Goal: Task Accomplishment & Management: Use online tool/utility

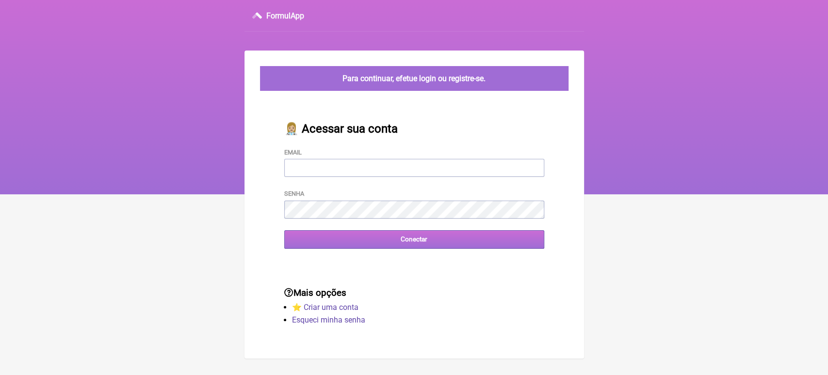
type input "[EMAIL_ADDRESS][DOMAIN_NAME]"
click at [342, 248] on div "Conectar" at bounding box center [414, 239] width 260 height 18
click at [352, 244] on input "Conectar" at bounding box center [414, 239] width 260 height 18
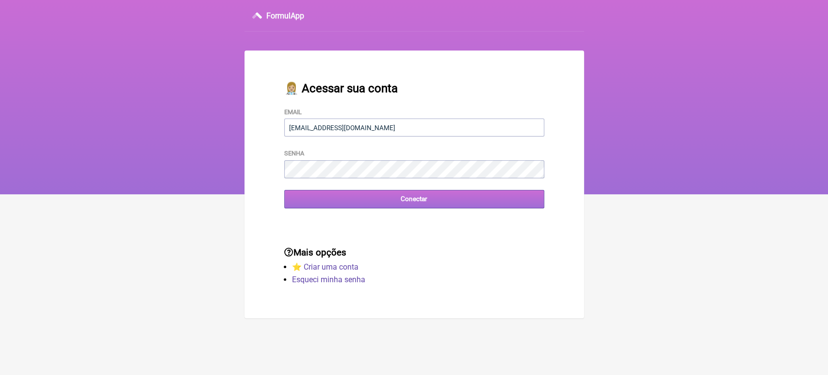
click at [364, 208] on input "Conectar" at bounding box center [414, 199] width 260 height 18
click at [355, 205] on input "Conectar" at bounding box center [414, 199] width 260 height 18
click at [314, 200] on input "Conectar" at bounding box center [414, 199] width 260 height 18
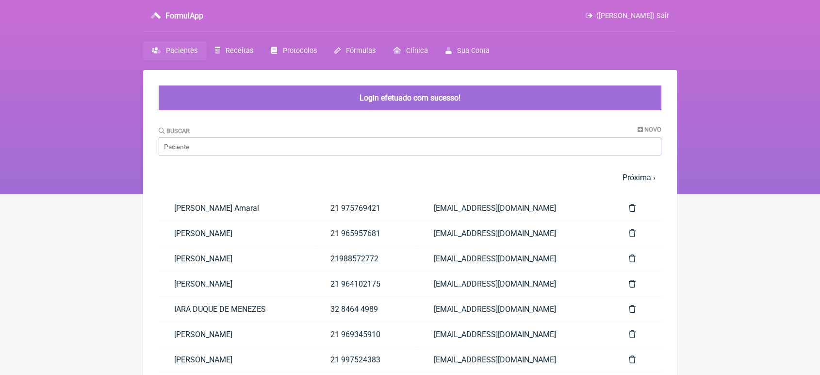
click at [309, 134] on div "Buscar Novo" at bounding box center [410, 141] width 503 height 30
click at [298, 145] on input "Buscar" at bounding box center [410, 146] width 503 height 18
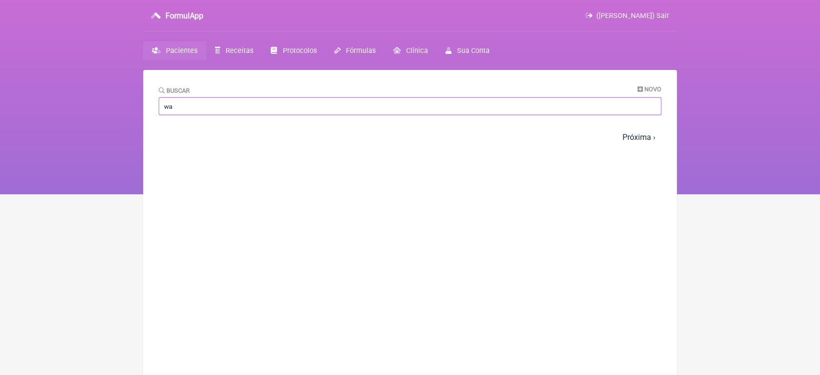
type input "w"
type input "c"
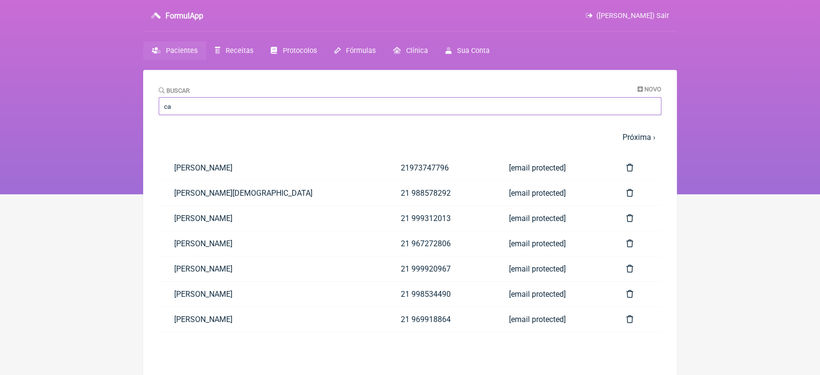
type input "c"
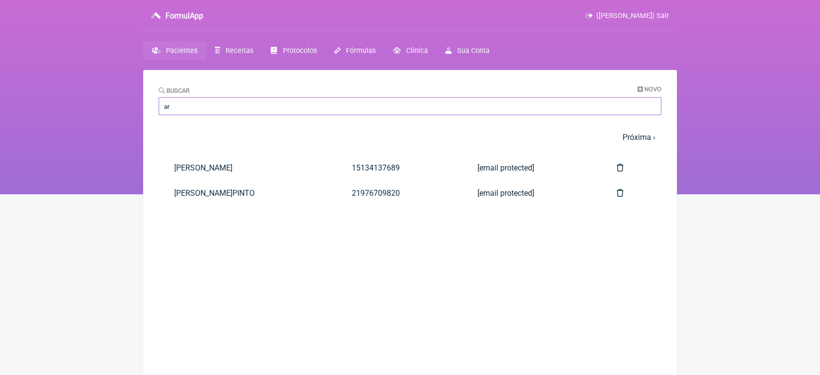
type input "a"
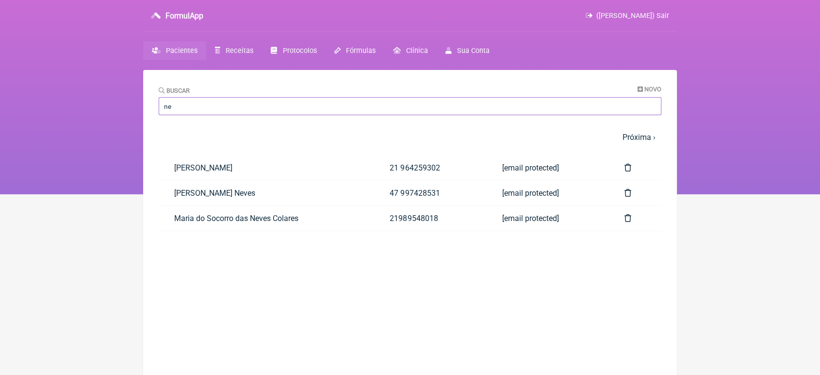
type input "n"
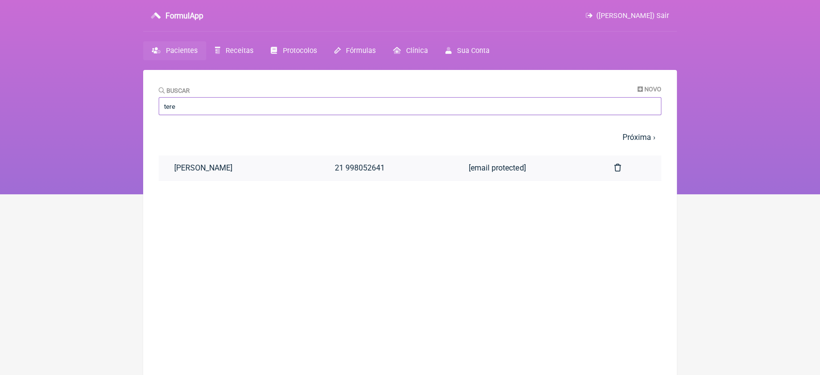
type input "tere"
click at [276, 165] on link "TEREZA CRISTINA XAVIER BELLO" at bounding box center [239, 167] width 161 height 25
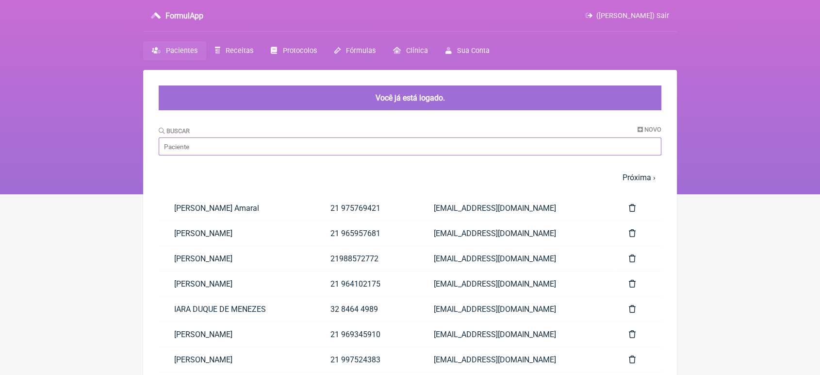
click at [284, 143] on input "Buscar" at bounding box center [410, 146] width 503 height 18
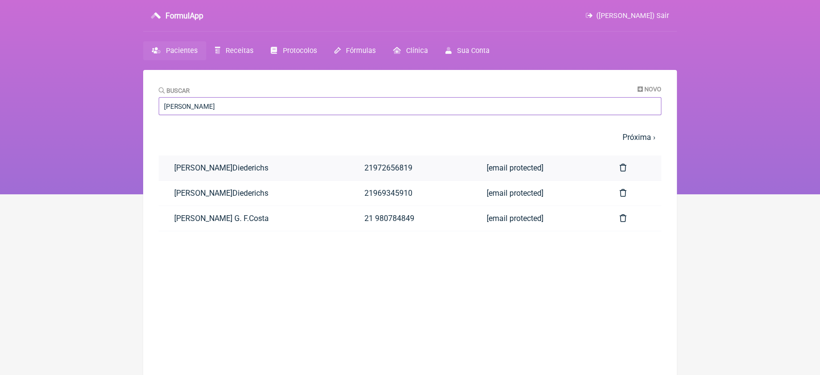
type input "renata"
click at [258, 171] on link "Renata R.Diederichs" at bounding box center [254, 167] width 190 height 25
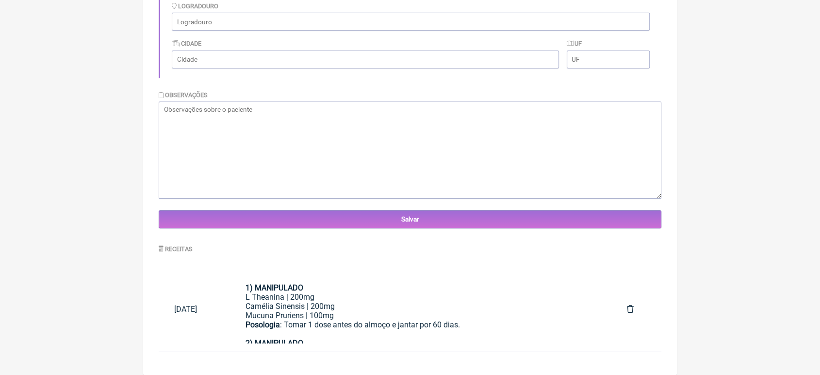
scroll to position [195, 0]
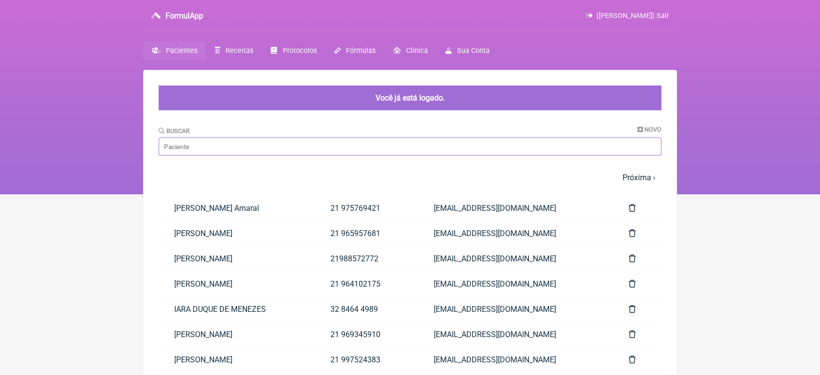
click at [305, 145] on input "Buscar" at bounding box center [410, 146] width 503 height 18
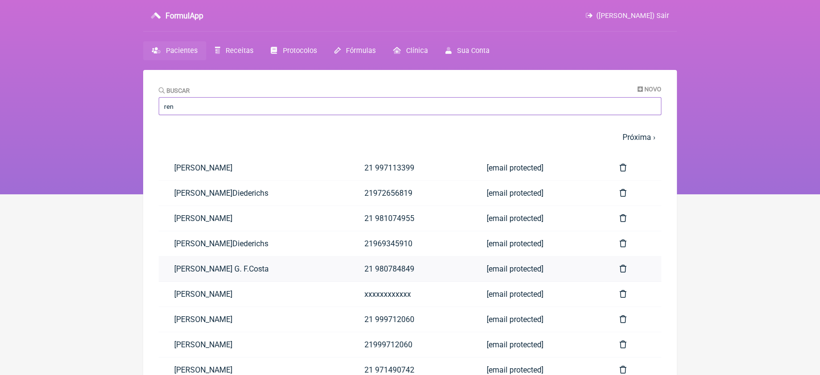
type input "ren"
click at [249, 265] on link "Renata Coelho G. F.Costa" at bounding box center [254, 268] width 190 height 25
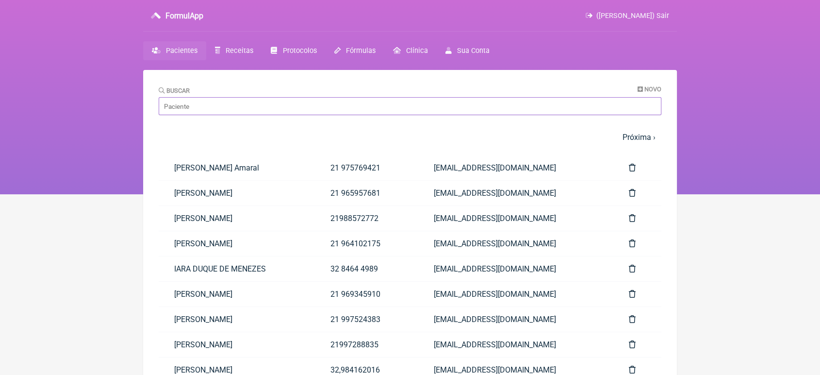
click at [181, 104] on input "Buscar" at bounding box center [410, 106] width 503 height 18
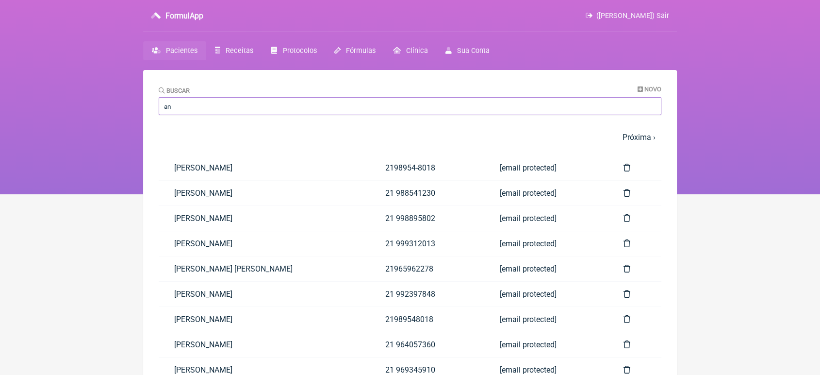
type input "a"
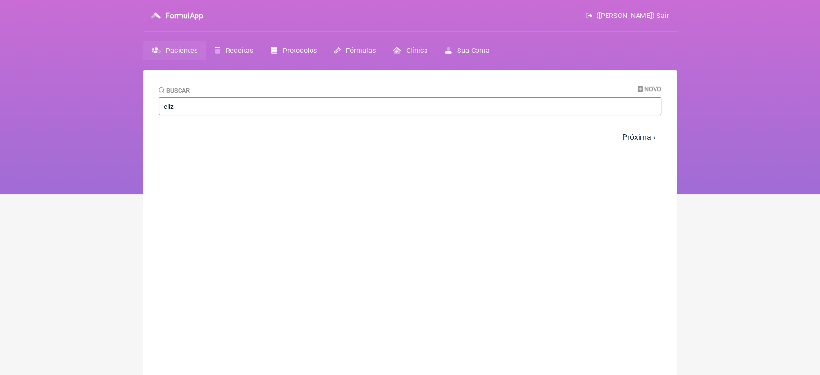
click at [181, 104] on input "eliz" at bounding box center [410, 106] width 503 height 18
type input "e"
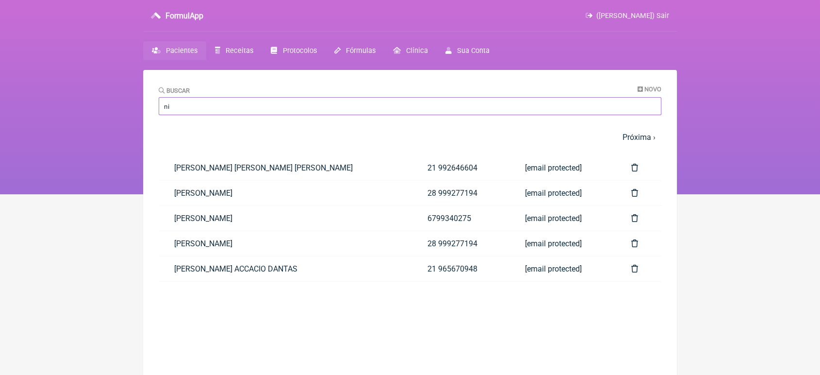
type input "n"
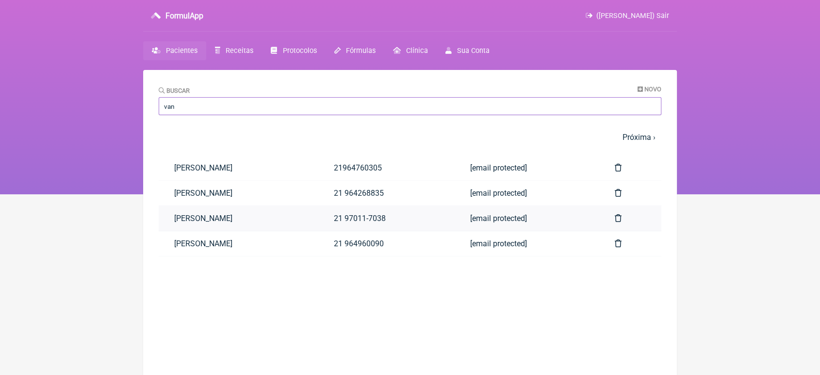
type input "van"
click at [198, 224] on link "[PERSON_NAME]" at bounding box center [239, 218] width 160 height 25
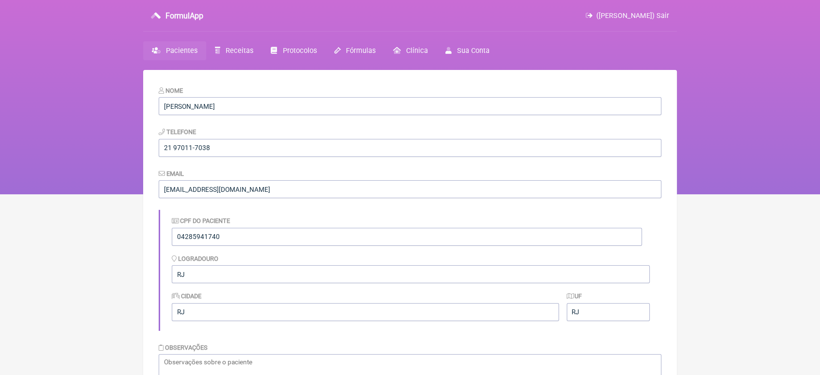
click at [198, 224] on label"] "CPF do Paciente" at bounding box center [201, 220] width 58 height 7
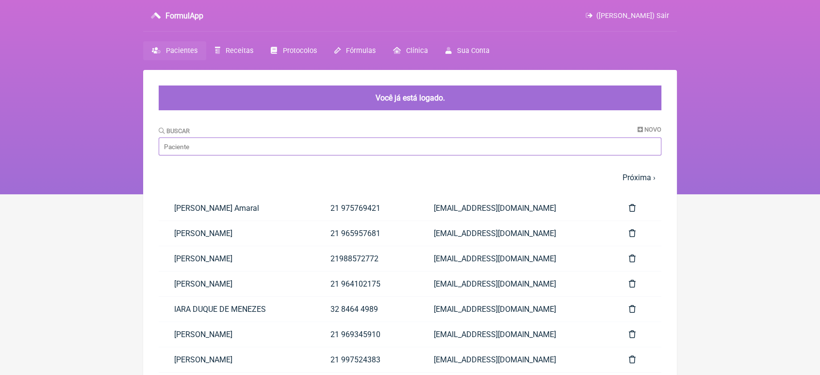
click at [212, 146] on input "Buscar" at bounding box center [410, 146] width 503 height 18
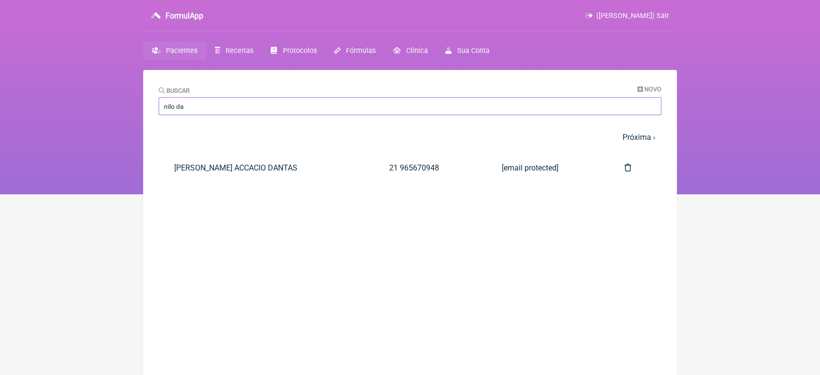
type input "nilo da"
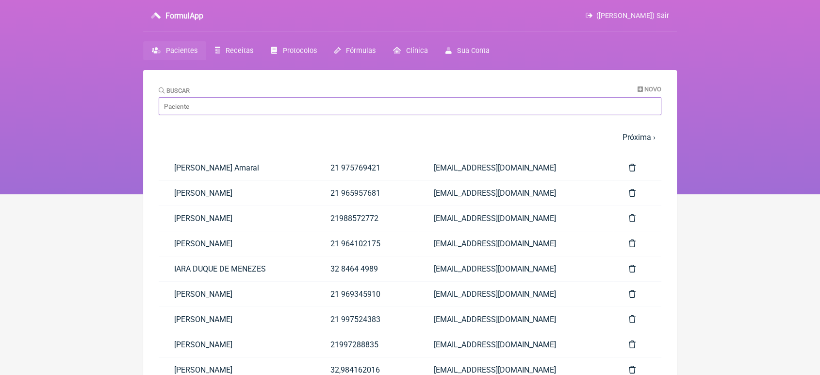
click at [190, 109] on input "Buscar" at bounding box center [410, 106] width 503 height 18
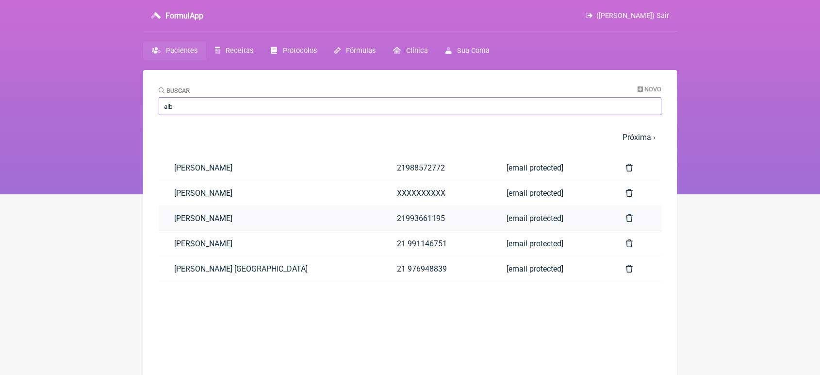
type input "alb"
click at [225, 223] on link "ALBERT ANDRADE" at bounding box center [270, 218] width 223 height 25
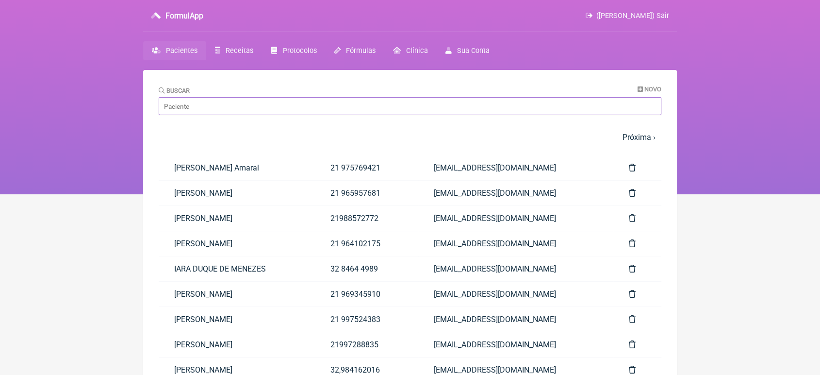
click at [287, 104] on input "Buscar" at bounding box center [410, 106] width 503 height 18
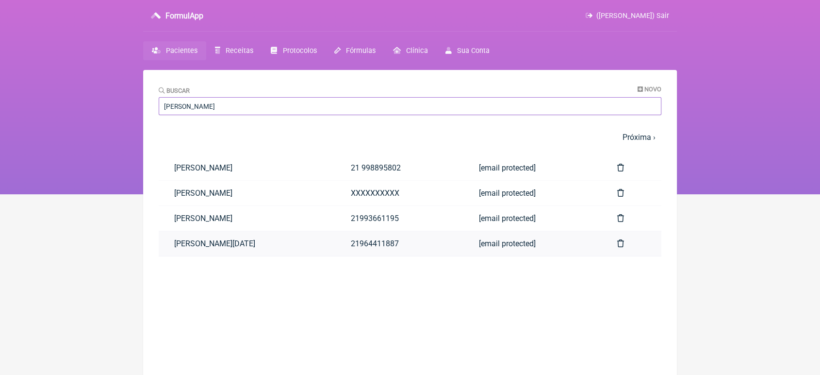
type input "andrade"
click at [269, 244] on link "Ana lucia Barros P. de Andrade" at bounding box center [247, 243] width 177 height 25
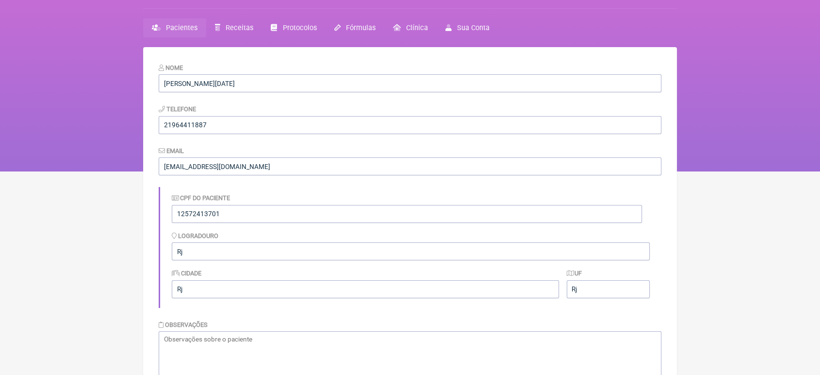
scroll to position [24, 0]
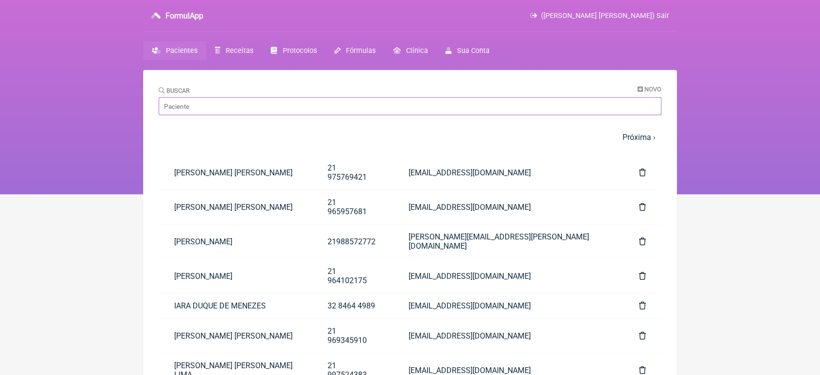
click at [214, 100] on input "Buscar" at bounding box center [410, 106] width 503 height 18
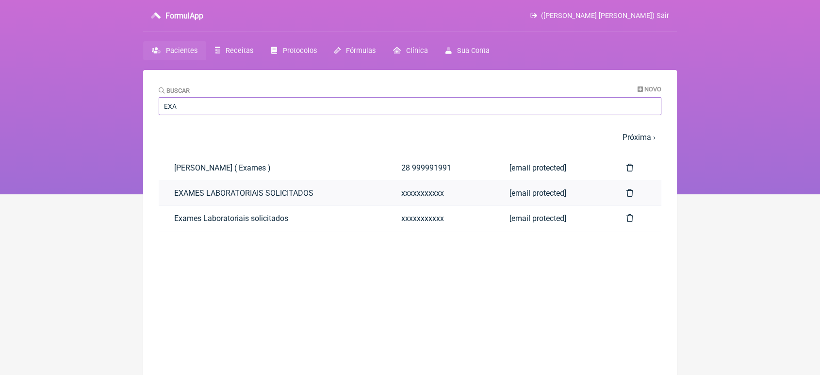
type input "EXA"
click at [192, 201] on link "EXAMES LABORATORIAIS SOLICITADOS" at bounding box center [272, 193] width 227 height 25
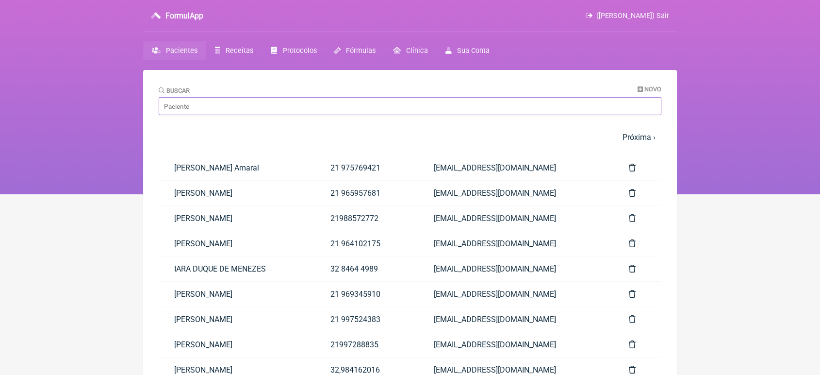
click at [195, 106] on input "Buscar" at bounding box center [410, 106] width 503 height 18
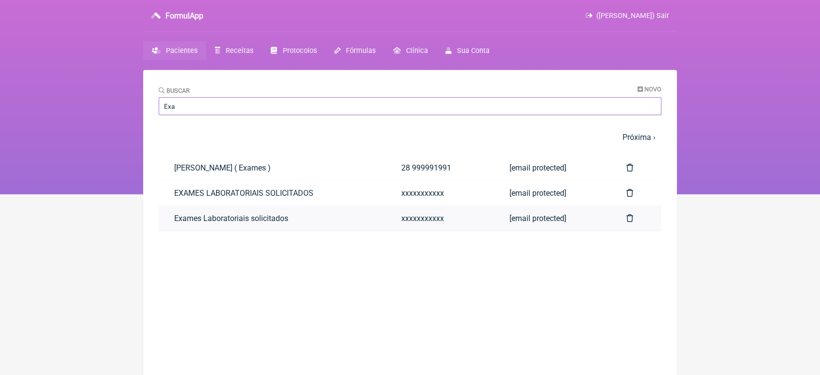
type input "Exa"
click at [189, 213] on link "Exames Laboratoriais solicitados" at bounding box center [272, 218] width 227 height 25
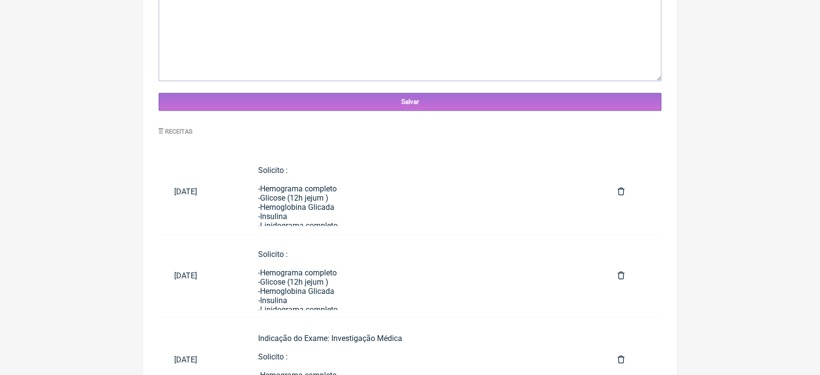
scroll to position [508, 0]
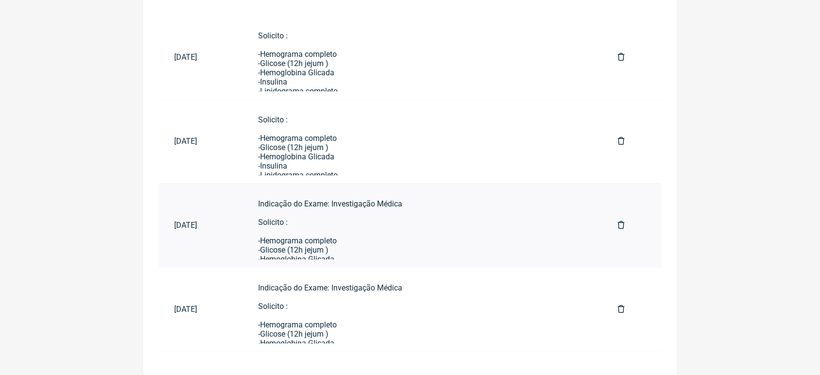
click at [370, 251] on div "Indicação do Exame: Investigação Médica Solicito : -Hemograma completo -Glicose…" at bounding box center [422, 342] width 329 height 286
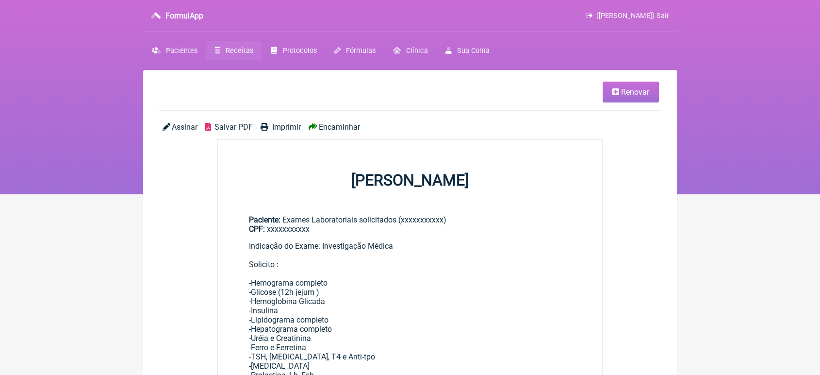
click at [637, 95] on span "Renovar" at bounding box center [635, 91] width 28 height 9
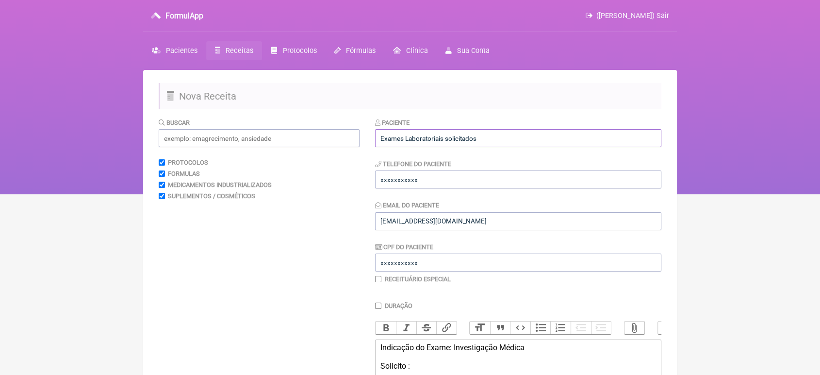
click at [544, 138] on input "Exames Laboratoriais solicitados" at bounding box center [518, 138] width 286 height 18
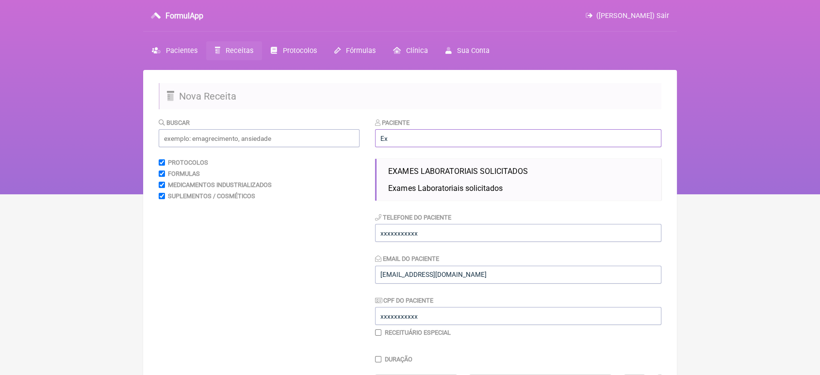
type input "E"
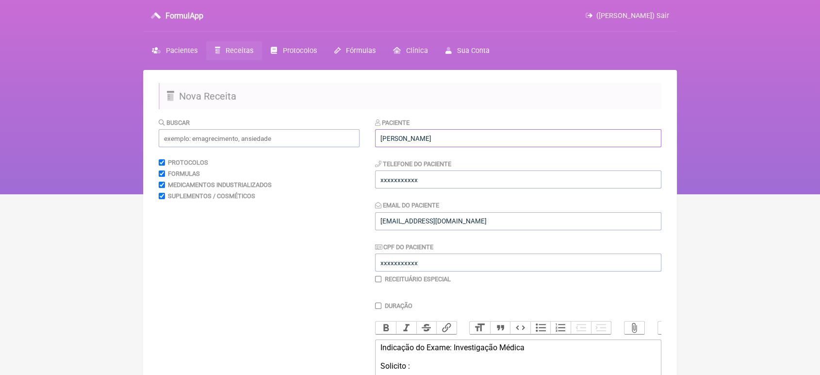
type input "[PERSON_NAME]"
click at [488, 179] on input "xxxxxxxxxxx" at bounding box center [518, 179] width 286 height 18
type input "x"
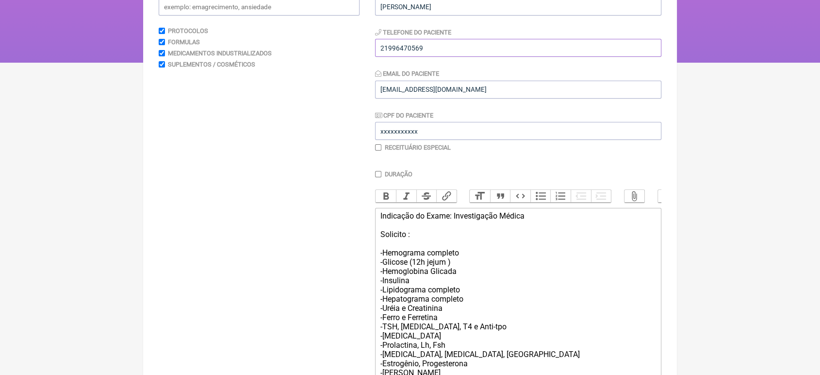
scroll to position [320, 0]
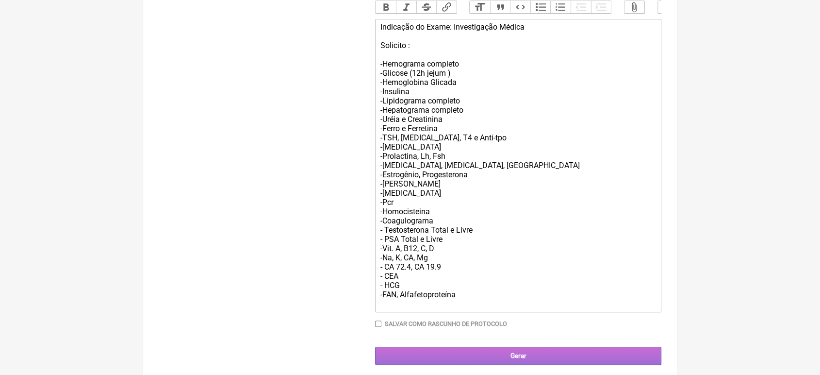
type input "21996470569"
click at [555, 364] on input "Gerar" at bounding box center [518, 355] width 286 height 18
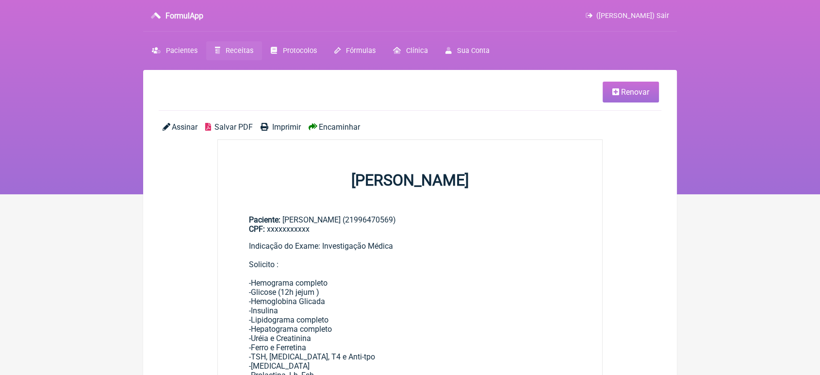
click at [346, 136] on div "Assinar Salvar PDF Imprimir Encaminhar" at bounding box center [410, 130] width 503 height 17
click at [346, 131] on span "Encaminhar" at bounding box center [339, 126] width 41 height 9
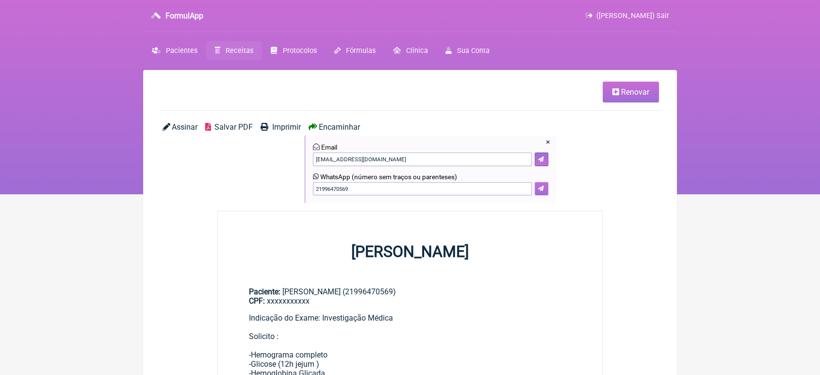
click at [538, 190] on icon at bounding box center [541, 188] width 6 height 6
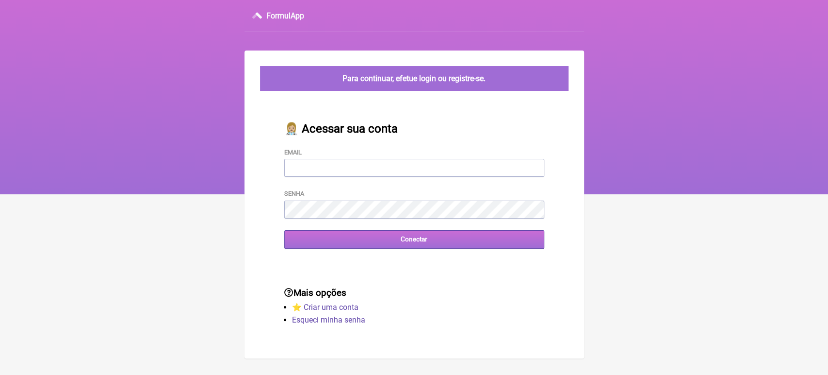
type input "[EMAIL_ADDRESS][DOMAIN_NAME]"
click at [367, 248] on input "Conectar" at bounding box center [414, 239] width 260 height 18
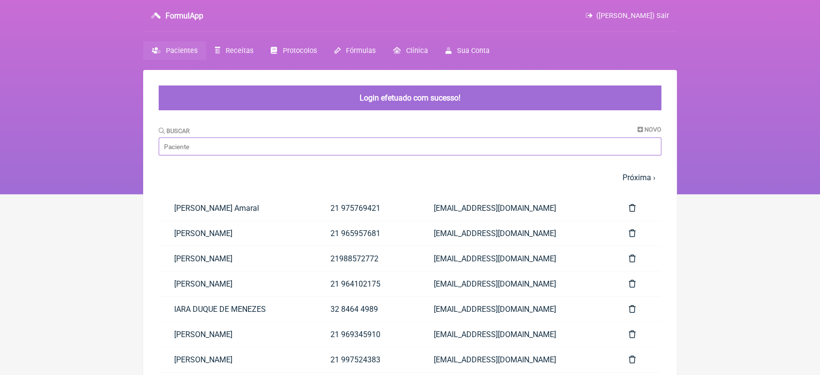
click at [262, 148] on input "Buscar" at bounding box center [410, 146] width 503 height 18
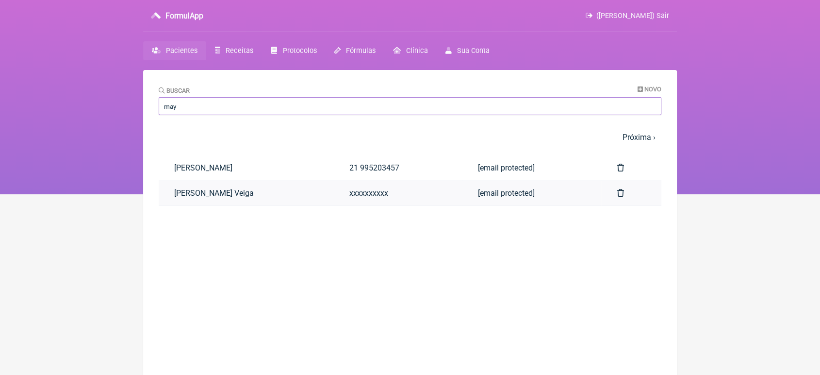
type input "may"
click at [200, 199] on link "[PERSON_NAME] Veiga" at bounding box center [246, 193] width 175 height 25
